Goal: Task Accomplishment & Management: Manage account settings

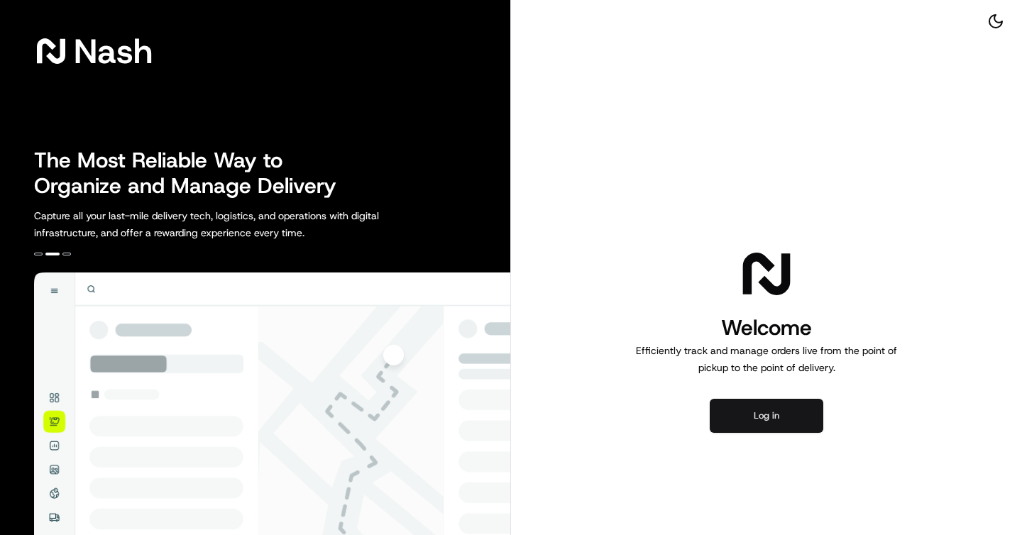
click at [742, 412] on button "Log in" at bounding box center [767, 416] width 114 height 34
